Goal: Task Accomplishment & Management: Manage account settings

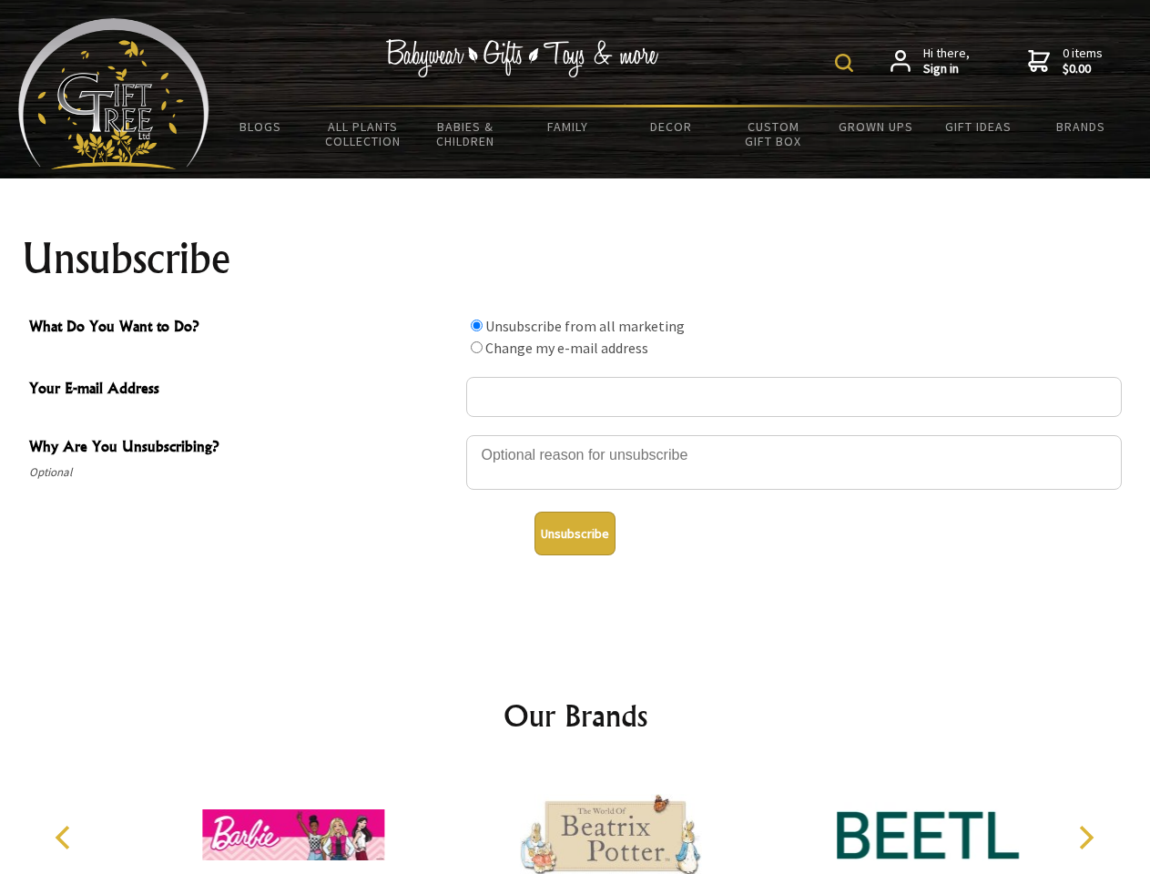
click at [847, 63] on img at bounding box center [844, 63] width 18 height 18
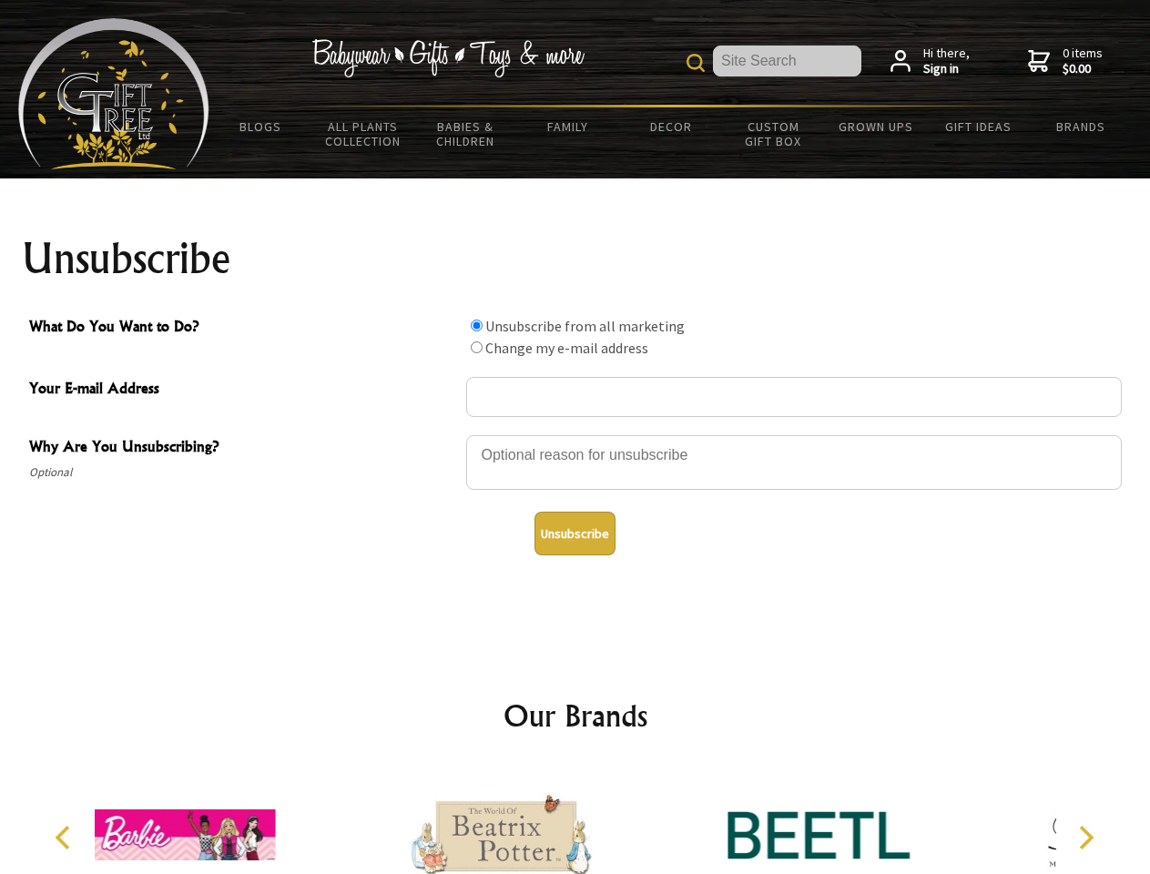
click at [576, 434] on div at bounding box center [794, 465] width 656 height 64
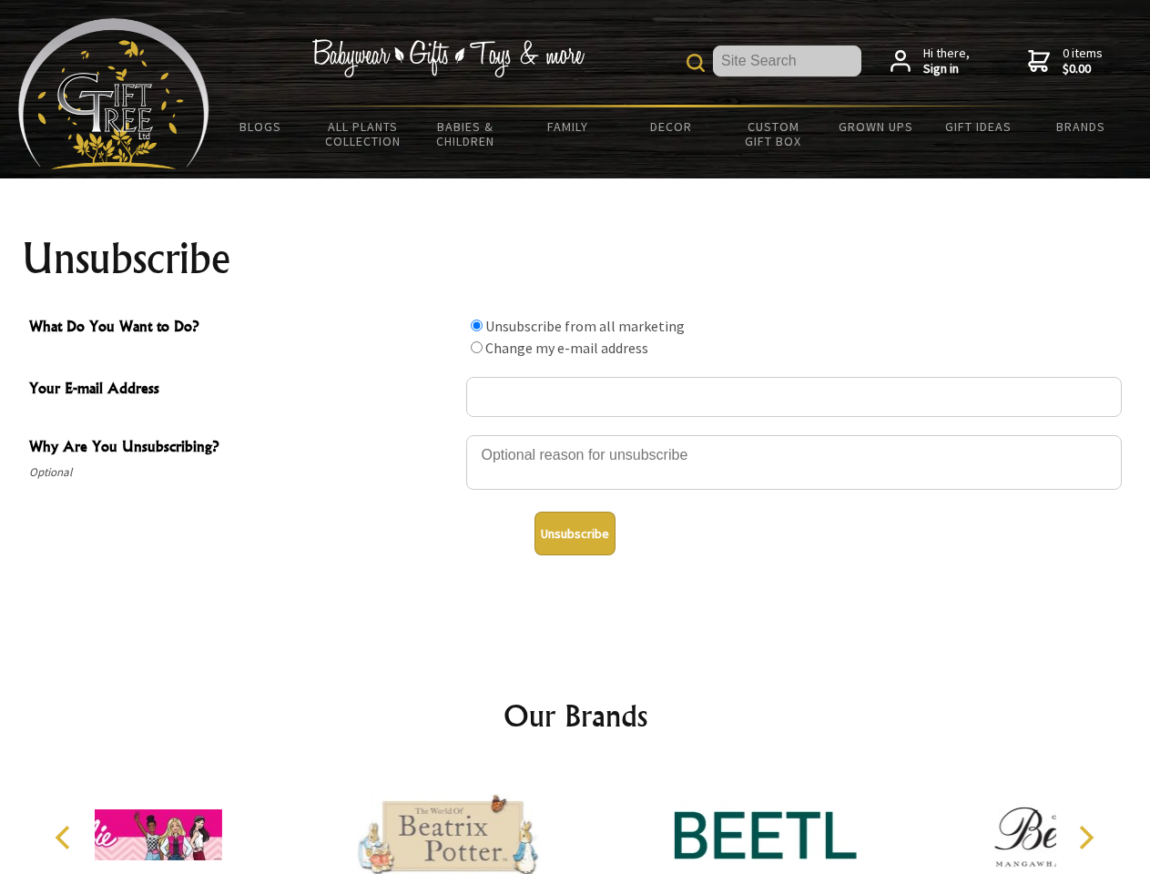
click at [476, 325] on input "What Do You Want to Do?" at bounding box center [477, 326] width 12 height 12
click at [476, 347] on input "What Do You Want to Do?" at bounding box center [477, 348] width 12 height 12
radio input "true"
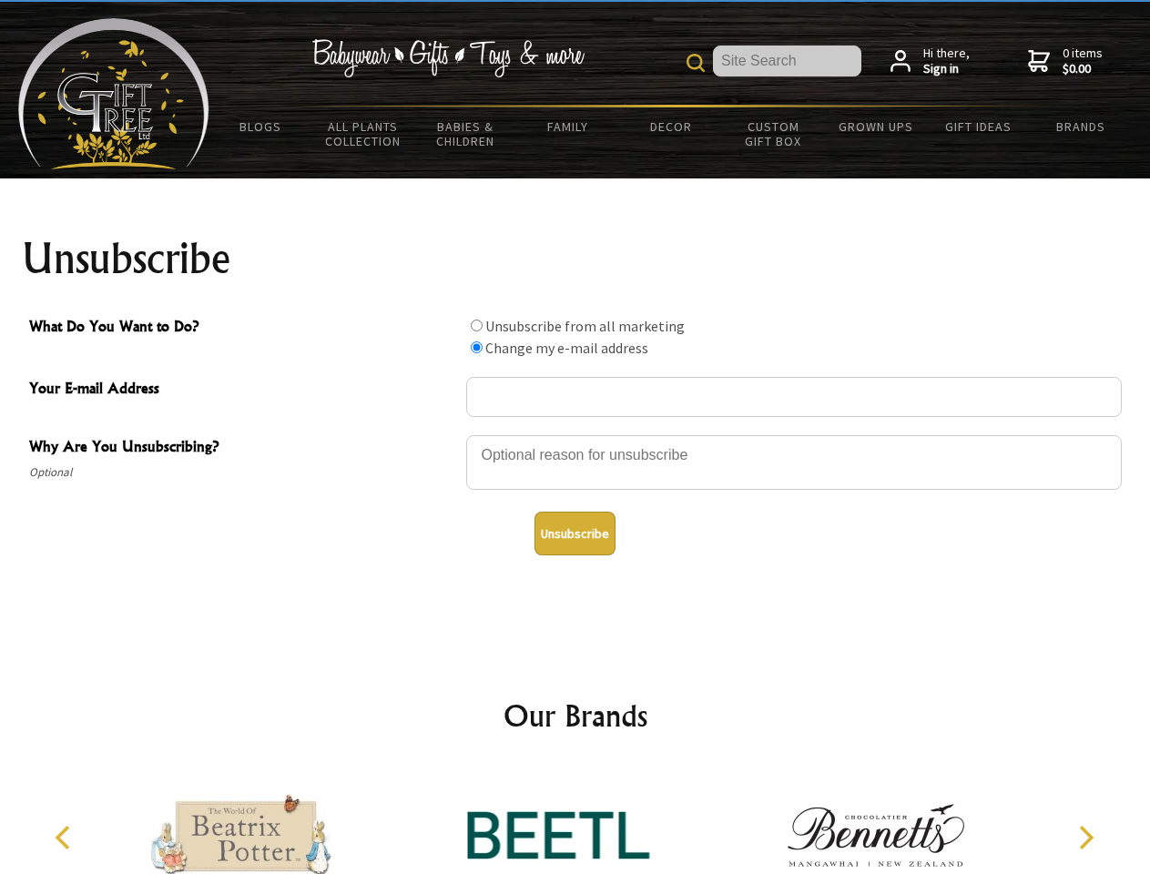
click at [575, 534] on button "Unsubscribe" at bounding box center [575, 534] width 81 height 44
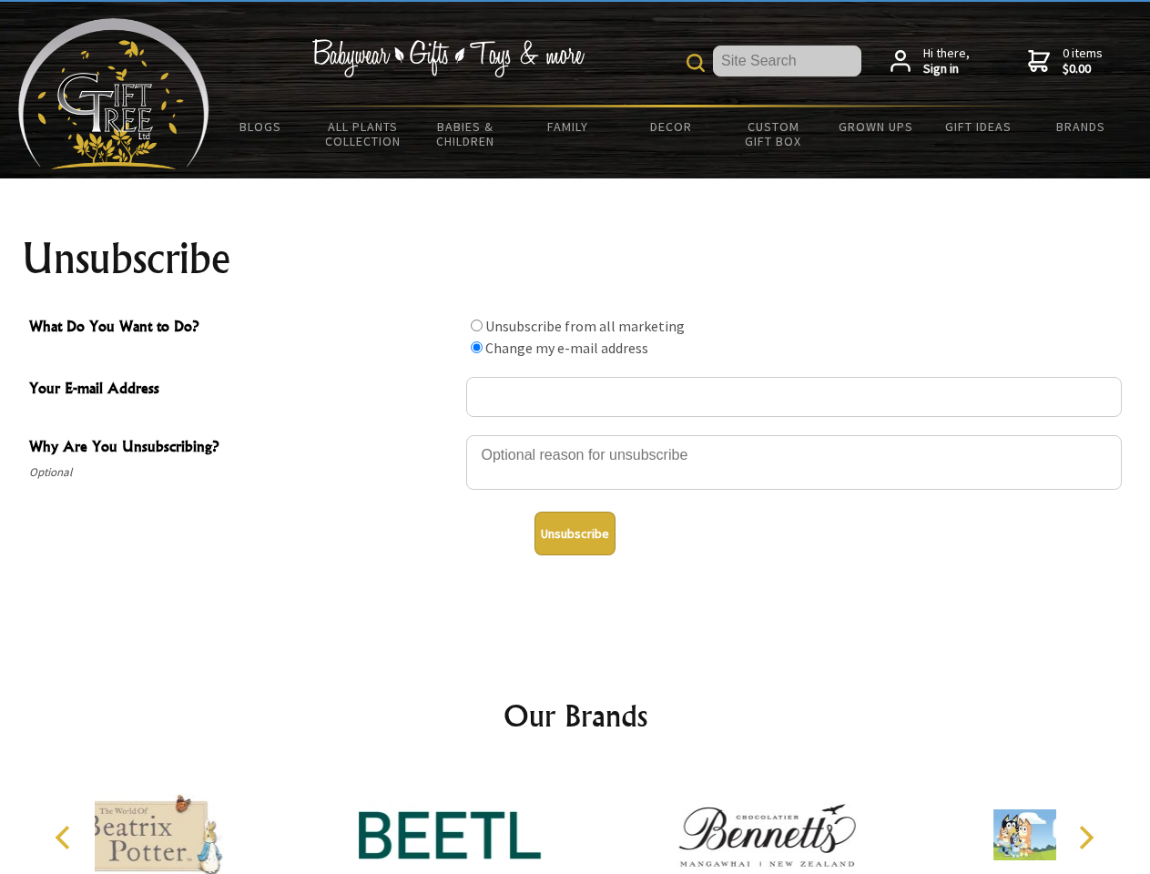
click at [66, 838] on icon "Previous" at bounding box center [65, 838] width 24 height 24
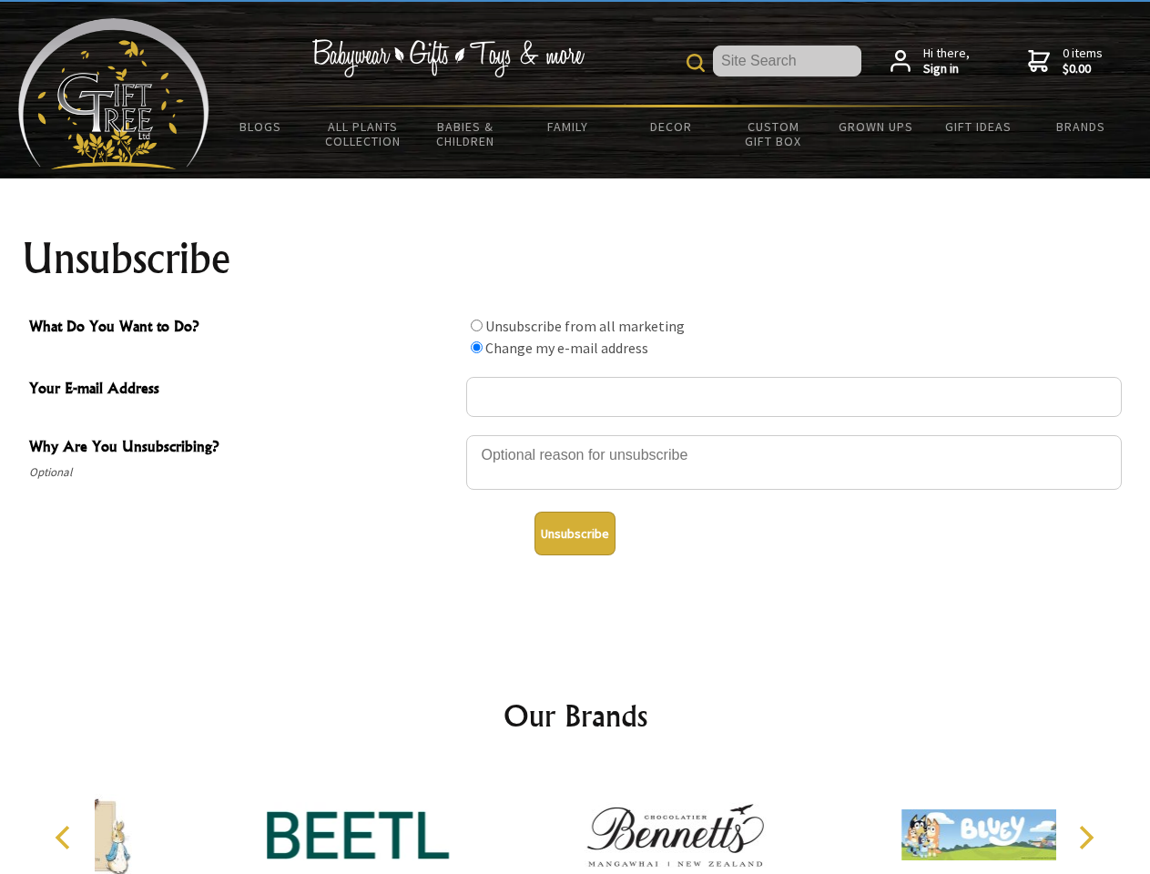
click at [1086, 838] on icon "Next" at bounding box center [1085, 838] width 24 height 24
